Goal: Information Seeking & Learning: Learn about a topic

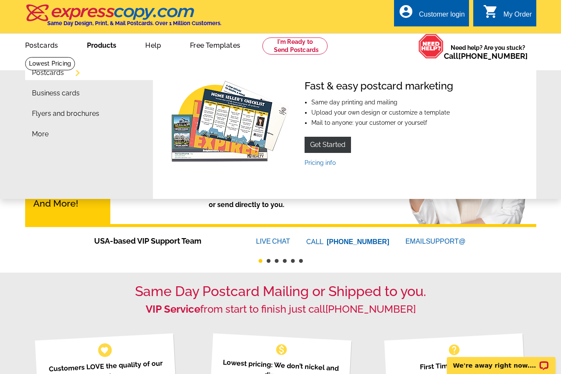
click at [56, 71] on link "Postcards" at bounding box center [48, 72] width 32 height 7
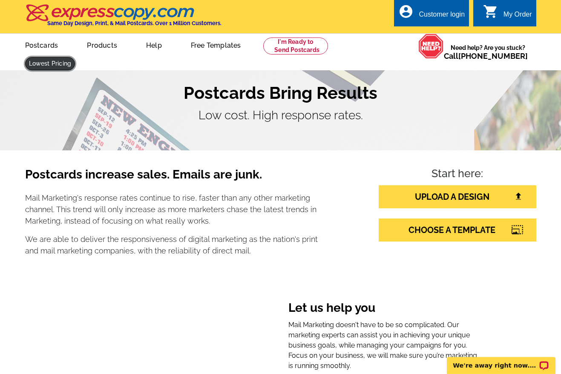
click at [75, 57] on link at bounding box center [50, 63] width 50 height 13
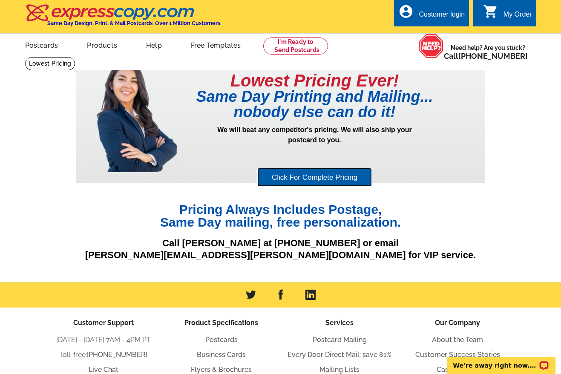
click at [328, 178] on link "Click For Complete Pricing" at bounding box center [314, 177] width 115 height 19
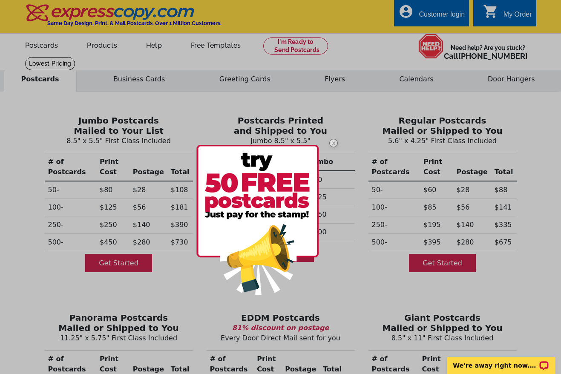
click at [335, 143] on img at bounding box center [333, 143] width 25 height 25
